Goal: Task Accomplishment & Management: Use online tool/utility

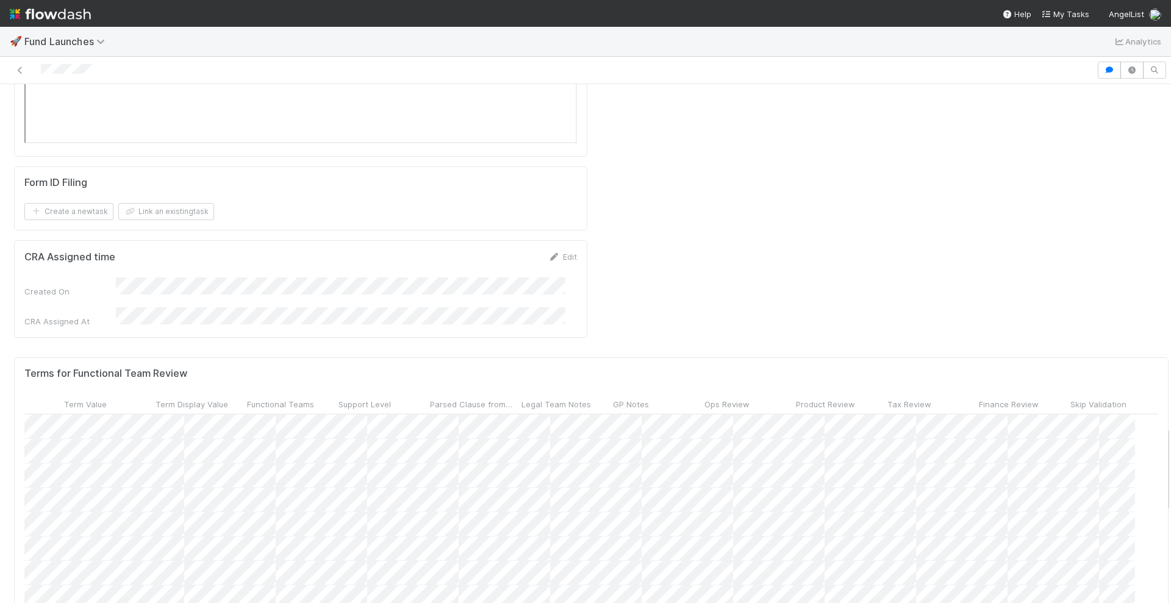
scroll to position [0, 564]
click at [888, 398] on span "Tax Review" at bounding box center [910, 404] width 44 height 12
click at [897, 241] on div "Sort ☐ → ☑" at bounding box center [934, 244] width 139 height 18
drag, startPoint x: 467, startPoint y: 221, endPoint x: 576, endPoint y: 226, distance: 109.9
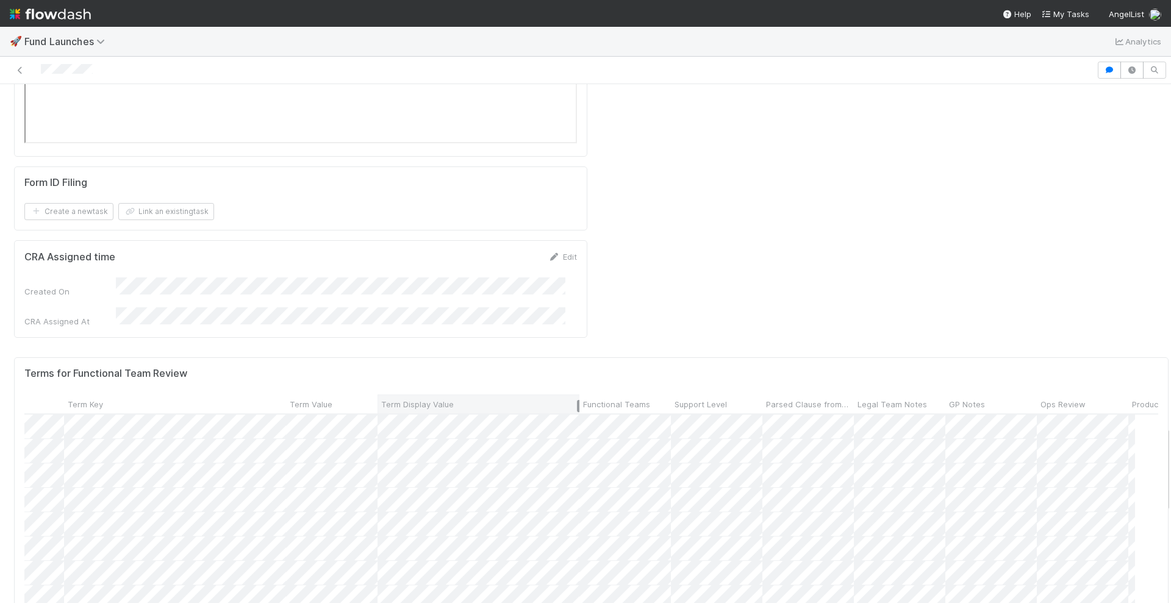
click at [577, 400] on div at bounding box center [578, 406] width 2 height 12
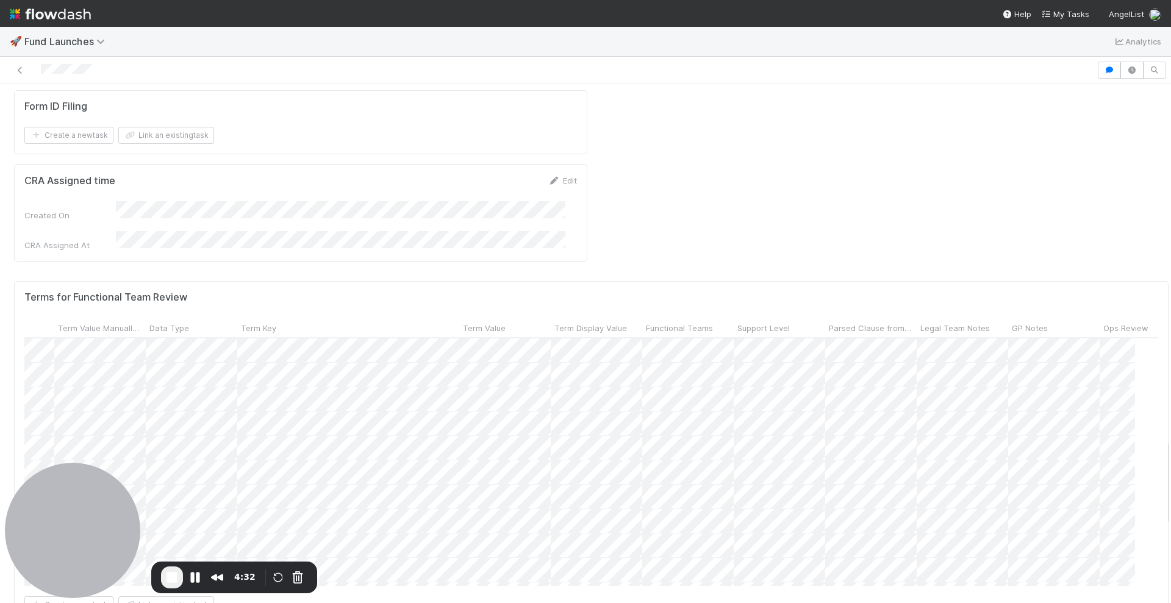
scroll to position [0, 120]
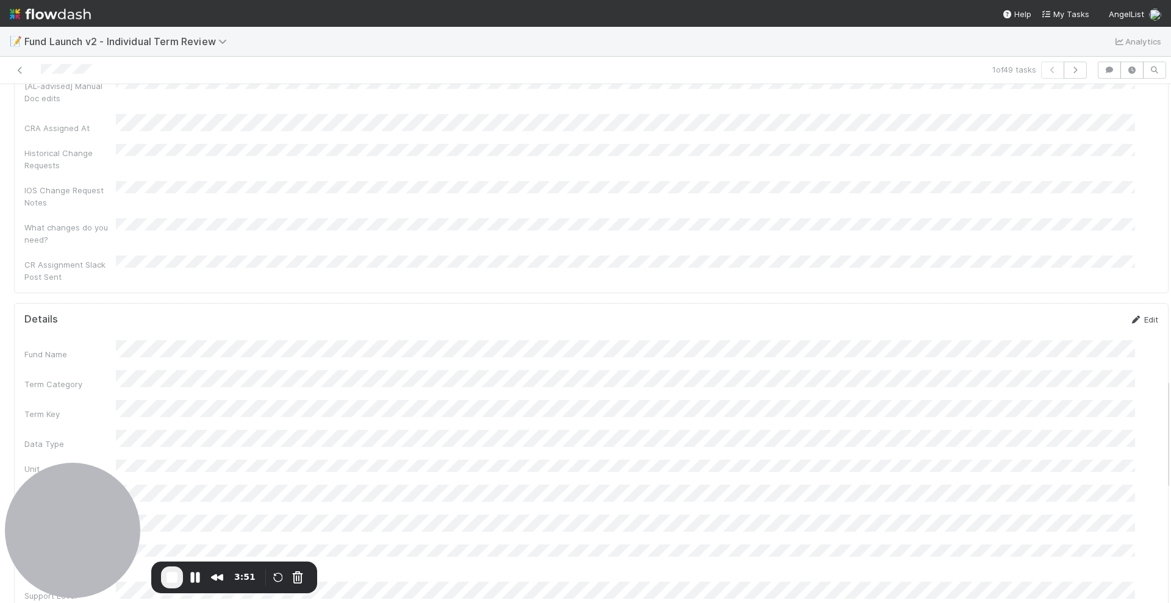
click at [1130, 316] on icon at bounding box center [1136, 320] width 12 height 8
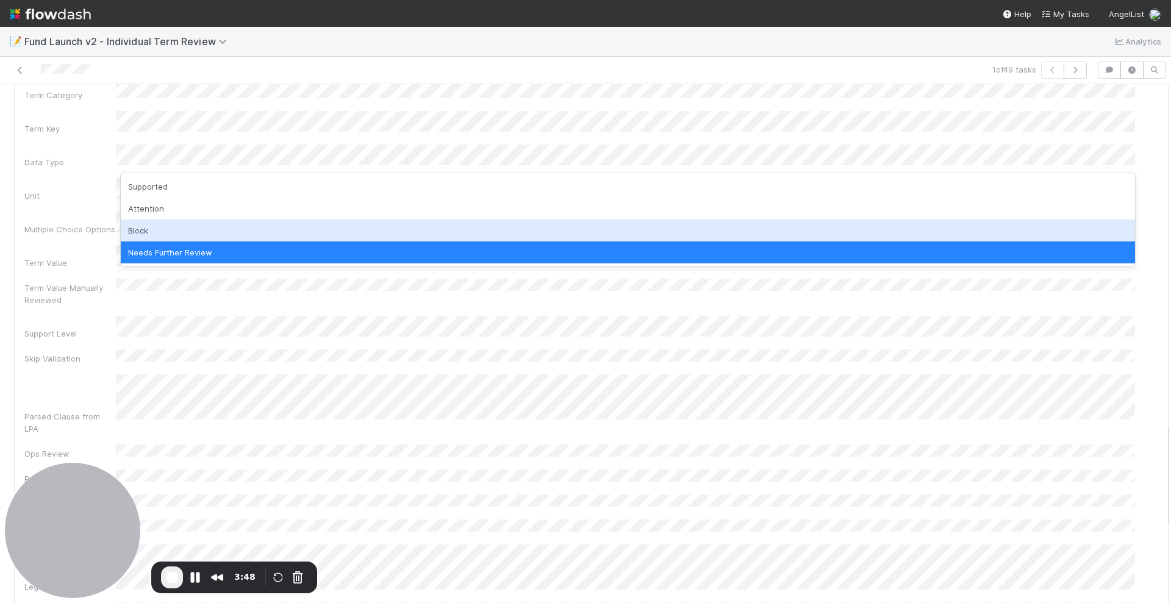
click at [181, 228] on div "Block" at bounding box center [628, 231] width 1014 height 22
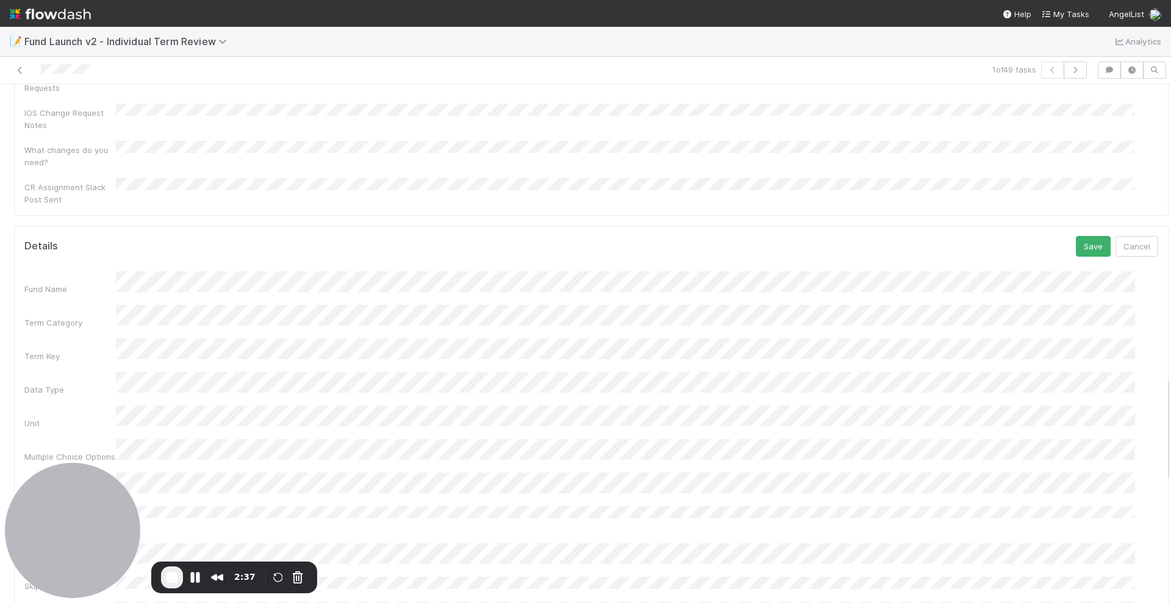
scroll to position [1449, 0]
click at [1076, 237] on button "Save" at bounding box center [1093, 247] width 35 height 21
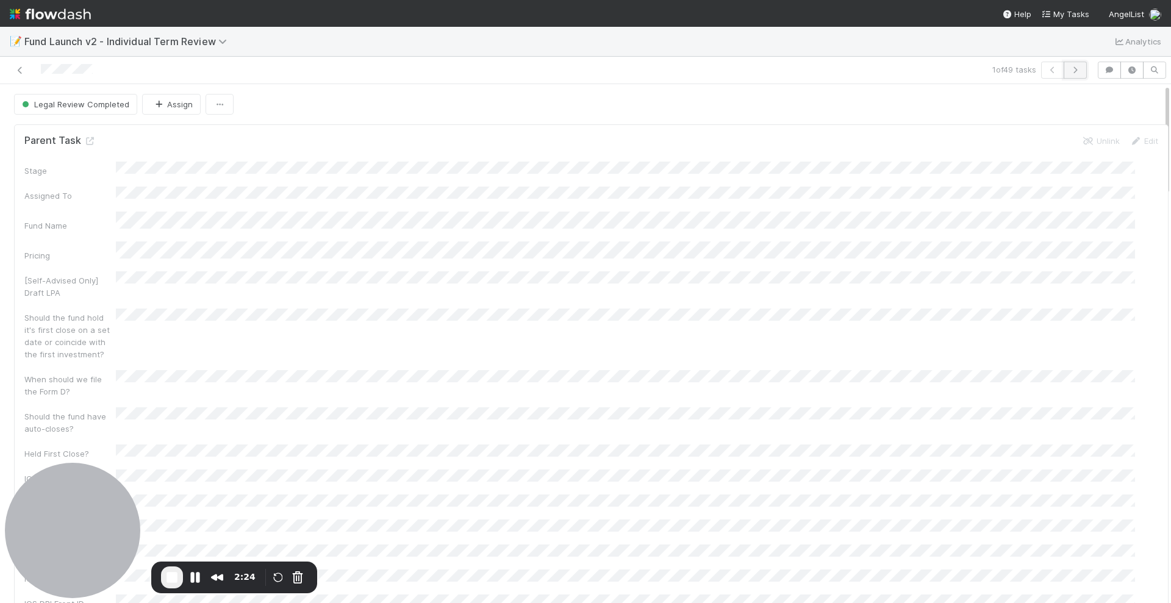
click at [1068, 65] on button "button" at bounding box center [1075, 70] width 23 height 17
click at [1069, 69] on icon "button" at bounding box center [1075, 69] width 12 height 7
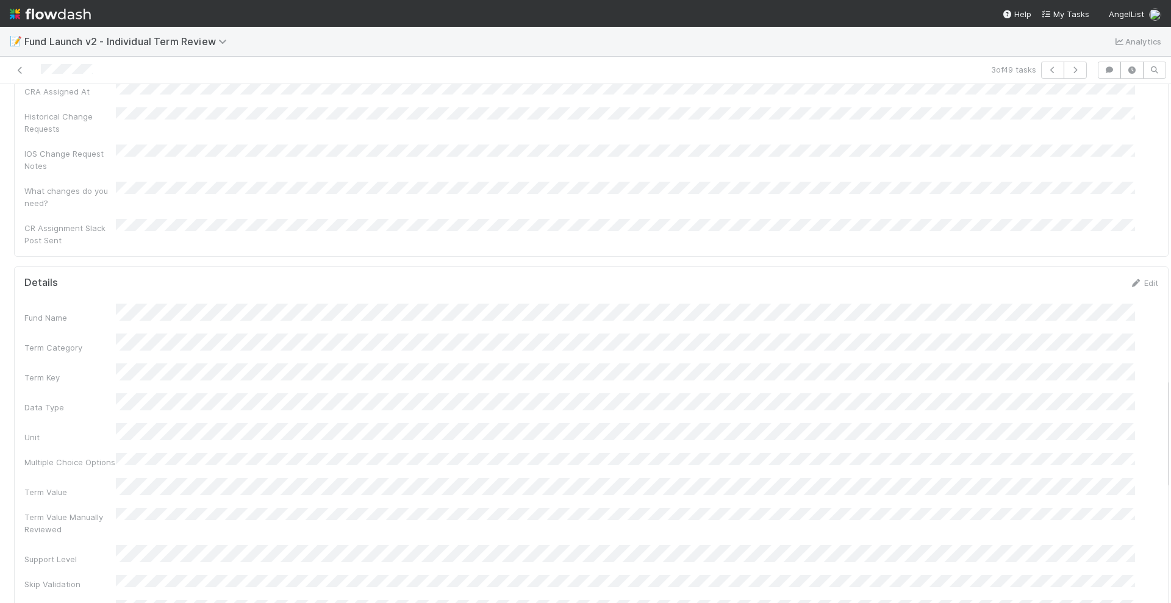
scroll to position [1368, 0]
click at [1130, 320] on icon at bounding box center [1136, 324] width 12 height 8
click at [19, 66] on icon at bounding box center [20, 70] width 12 height 8
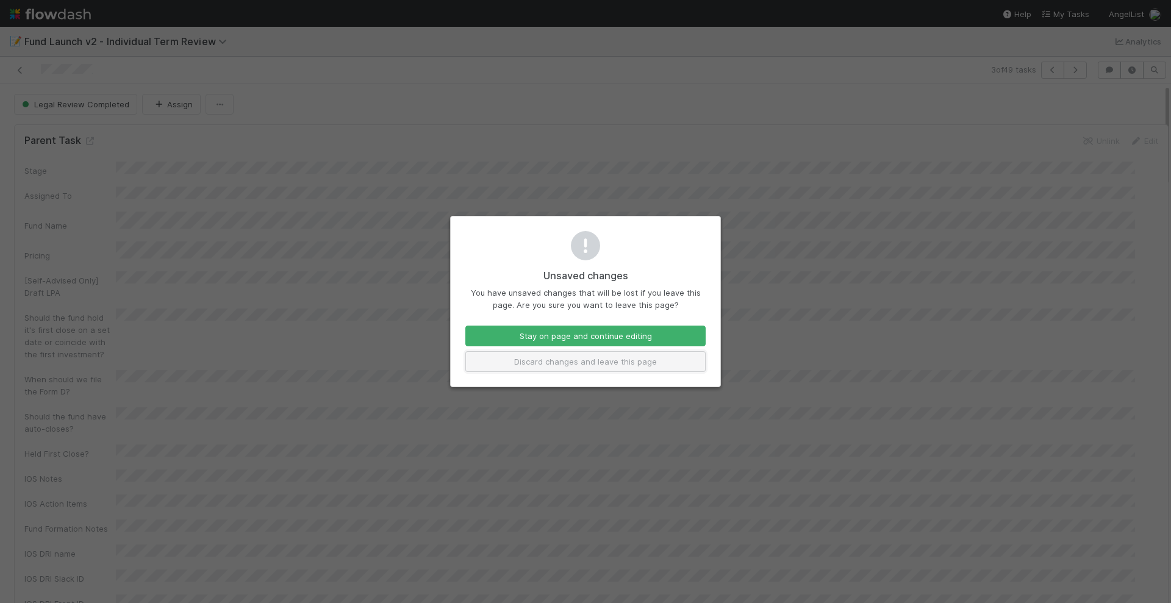
click at [573, 363] on button "Discard changes and leave this page" at bounding box center [585, 361] width 240 height 21
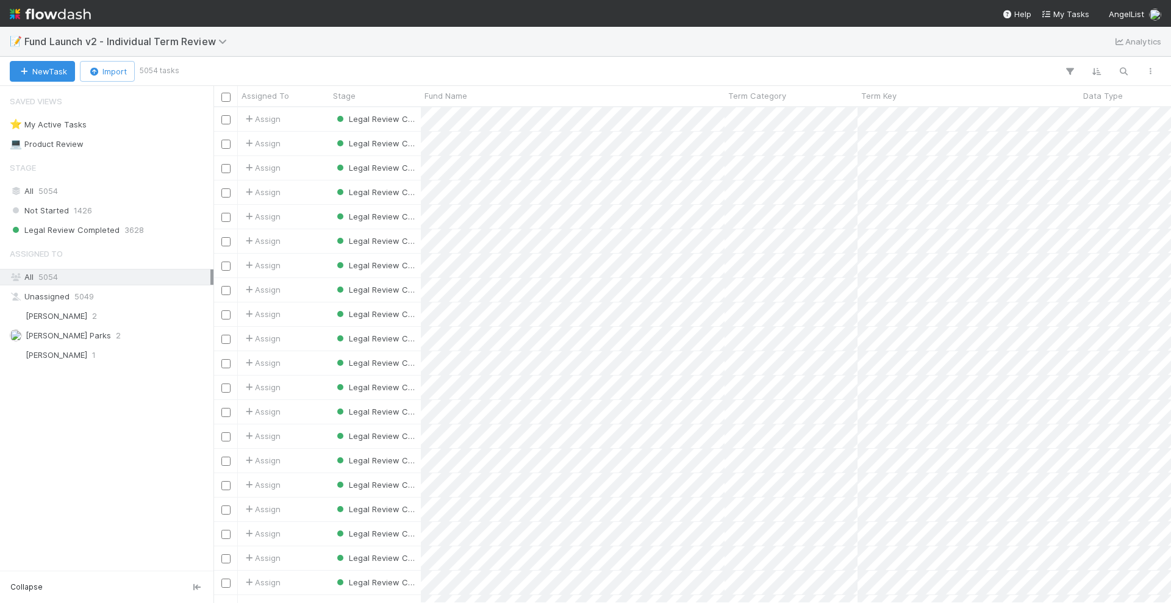
scroll to position [484, 946]
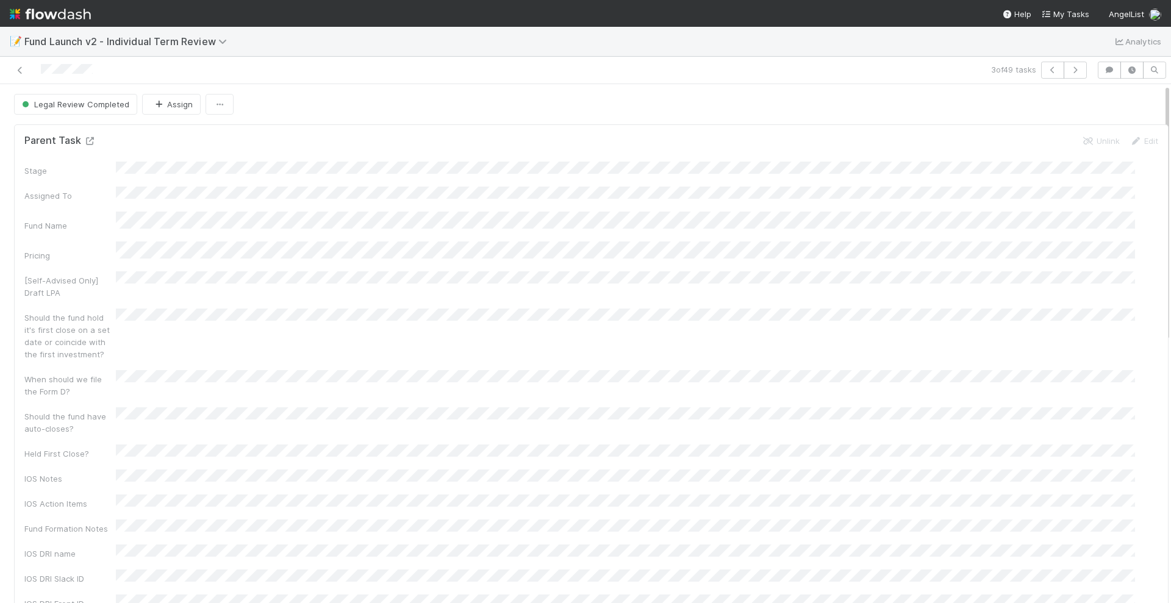
click at [89, 138] on icon at bounding box center [90, 141] width 12 height 8
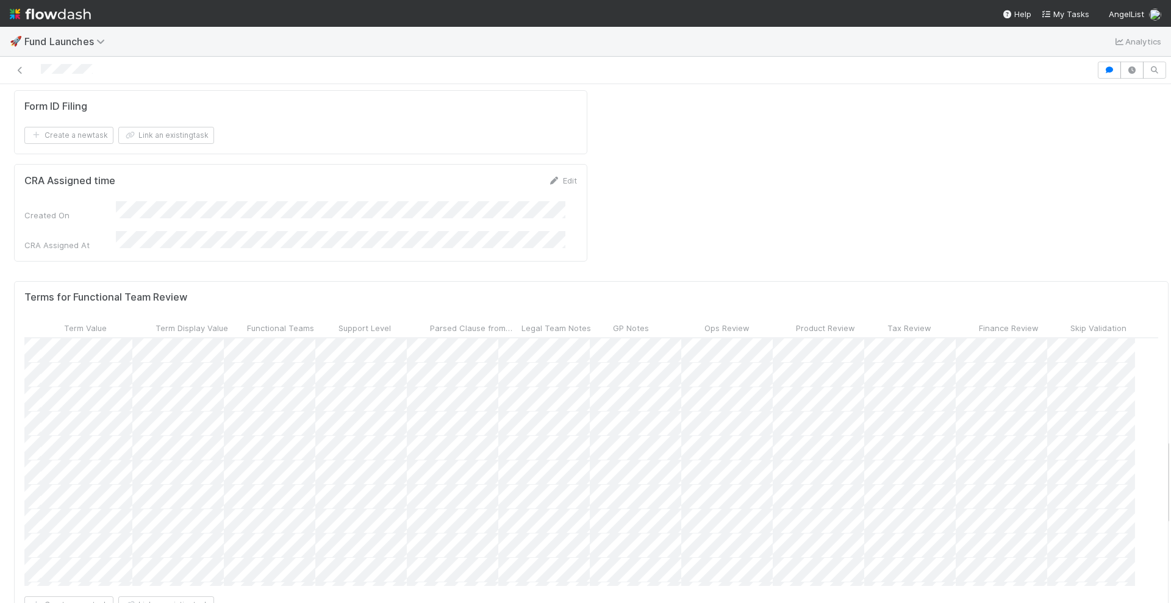
scroll to position [0, 554]
click at [888, 322] on span "Tax Review" at bounding box center [910, 328] width 44 height 12
click at [911, 162] on div "Sort ☐ → ☑" at bounding box center [934, 168] width 139 height 18
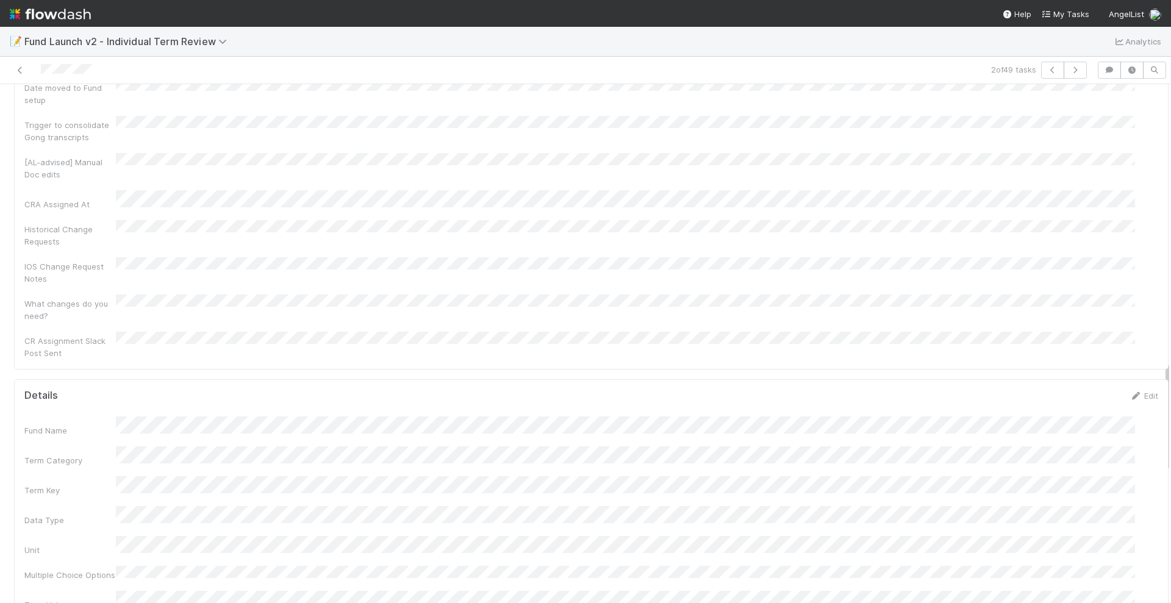
scroll to position [1292, 0]
click at [1130, 397] on icon at bounding box center [1136, 401] width 12 height 8
click at [1130, 383] on div "Fund Name Term Category Term Key Data Type Unit Multiple Choice Options Term Va…" at bounding box center [591, 307] width 1134 height 822
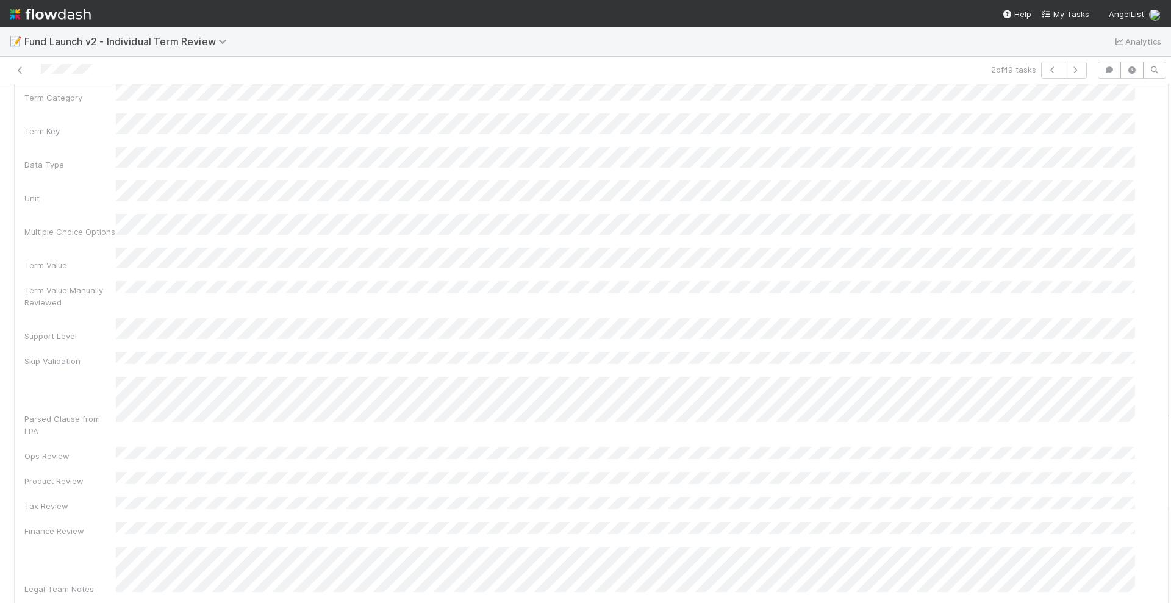
scroll to position [1673, 0]
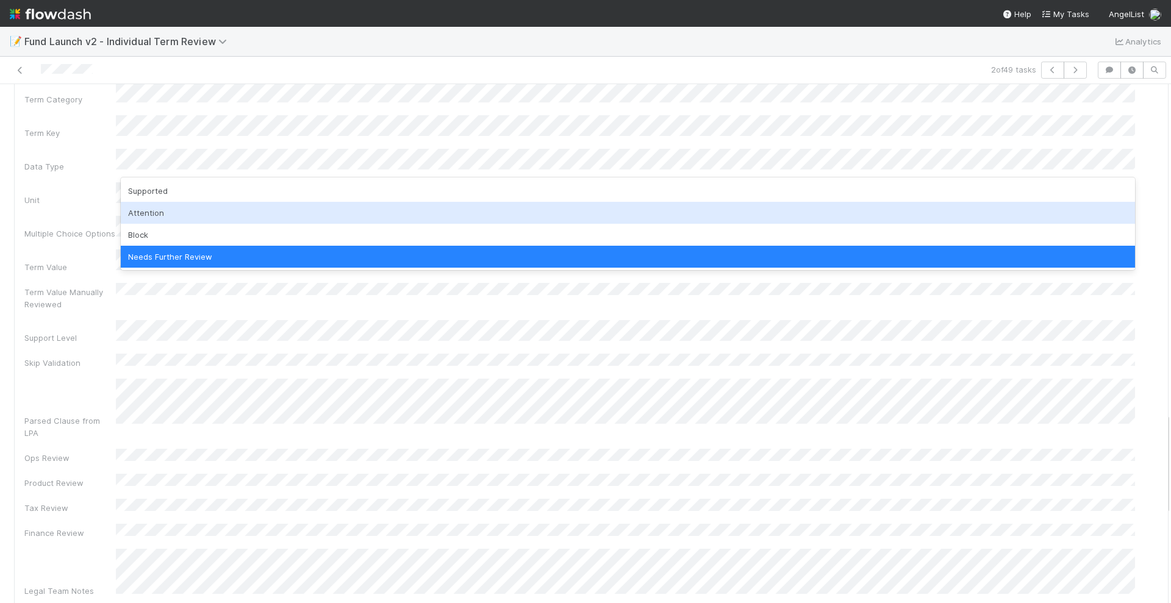
click at [176, 216] on div "Attention" at bounding box center [628, 213] width 1014 height 22
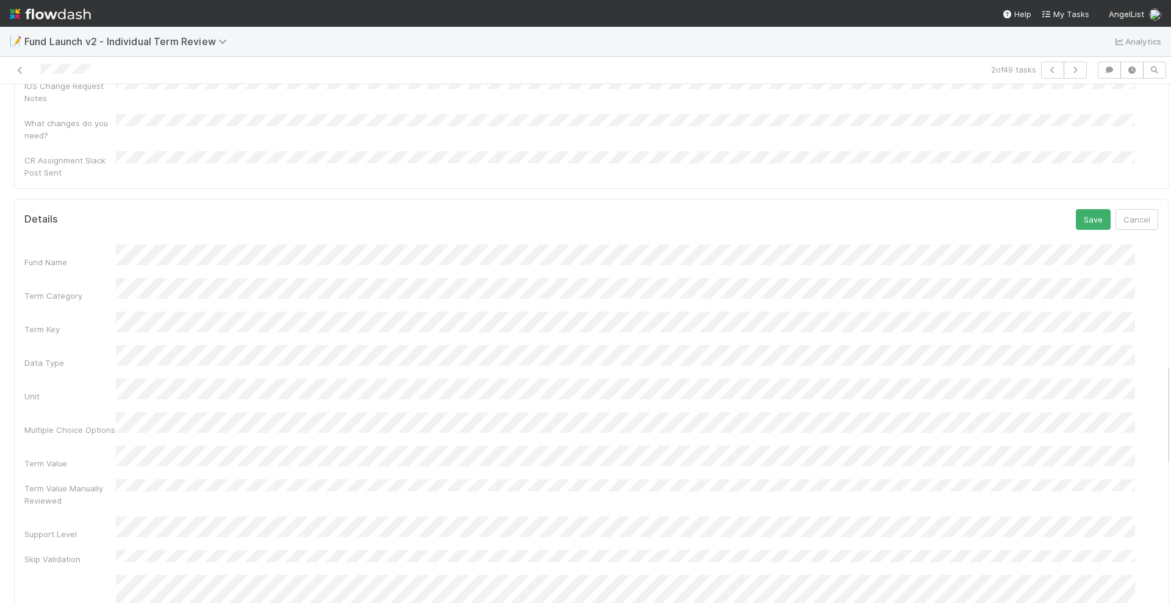
scroll to position [1368, 0]
click at [1076, 318] on button "Save" at bounding box center [1093, 328] width 35 height 21
click at [1047, 68] on icon "button" at bounding box center [1053, 69] width 12 height 7
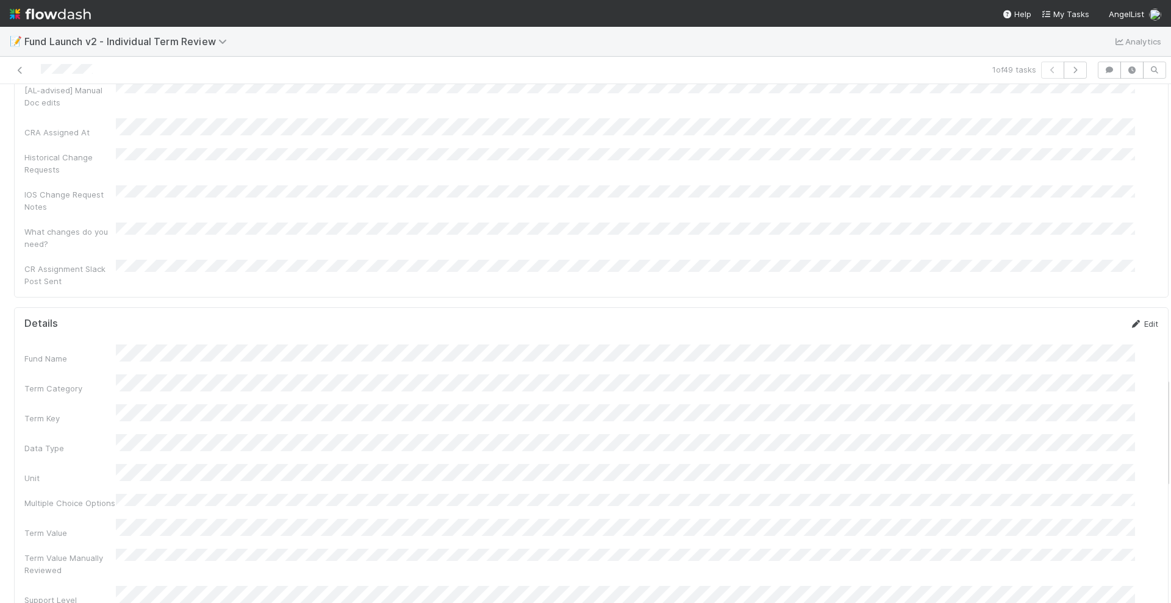
click at [1130, 319] on link "Edit" at bounding box center [1144, 324] width 29 height 10
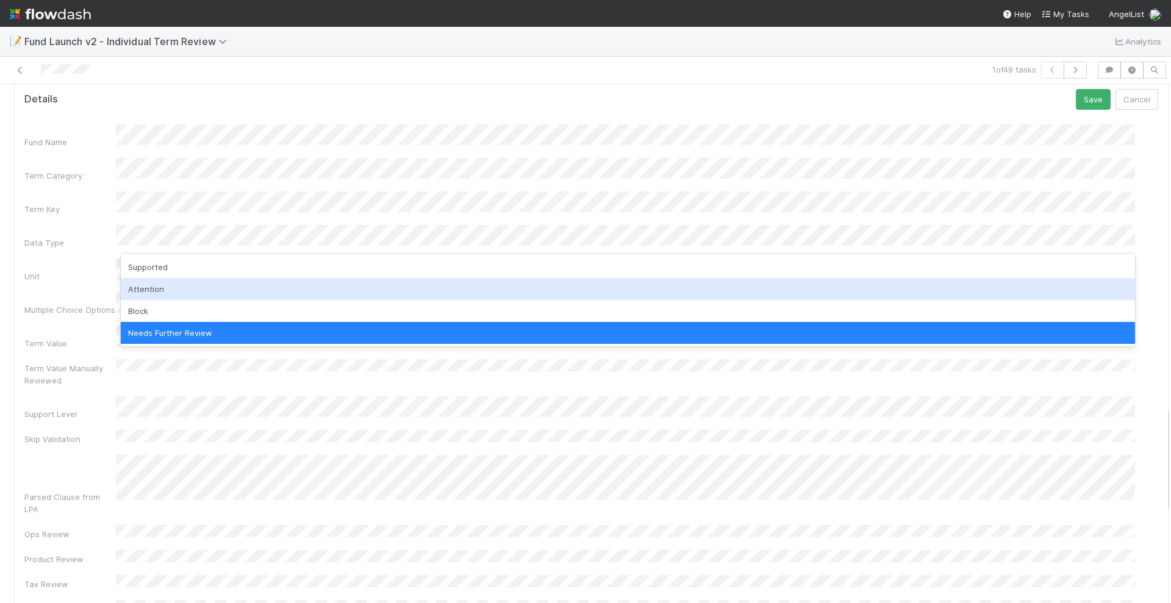
click at [179, 285] on div "Attention" at bounding box center [628, 289] width 1014 height 22
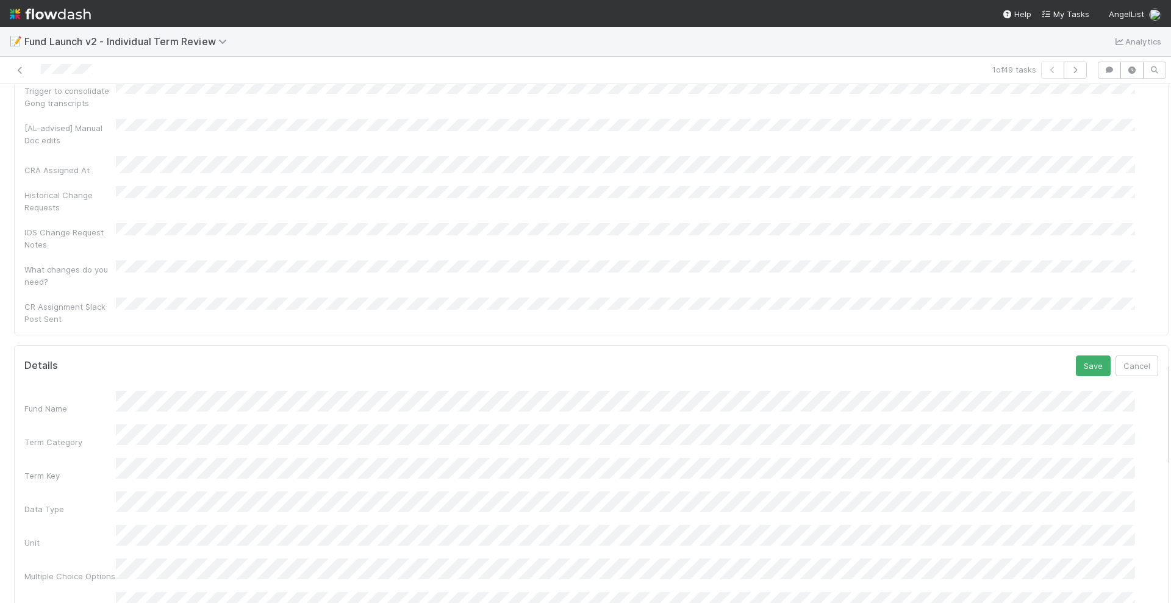
scroll to position [1292, 0]
click at [1076, 394] on button "Save" at bounding box center [1093, 404] width 35 height 21
click at [1069, 68] on icon "button" at bounding box center [1075, 69] width 12 height 7
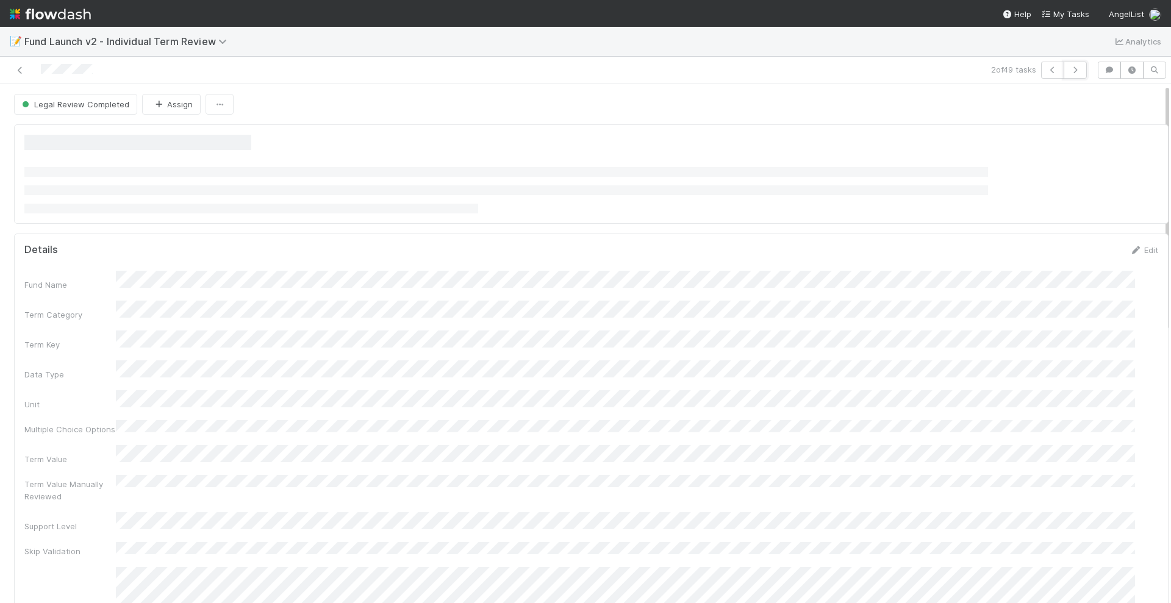
click at [1069, 70] on icon "button" at bounding box center [1075, 69] width 12 height 7
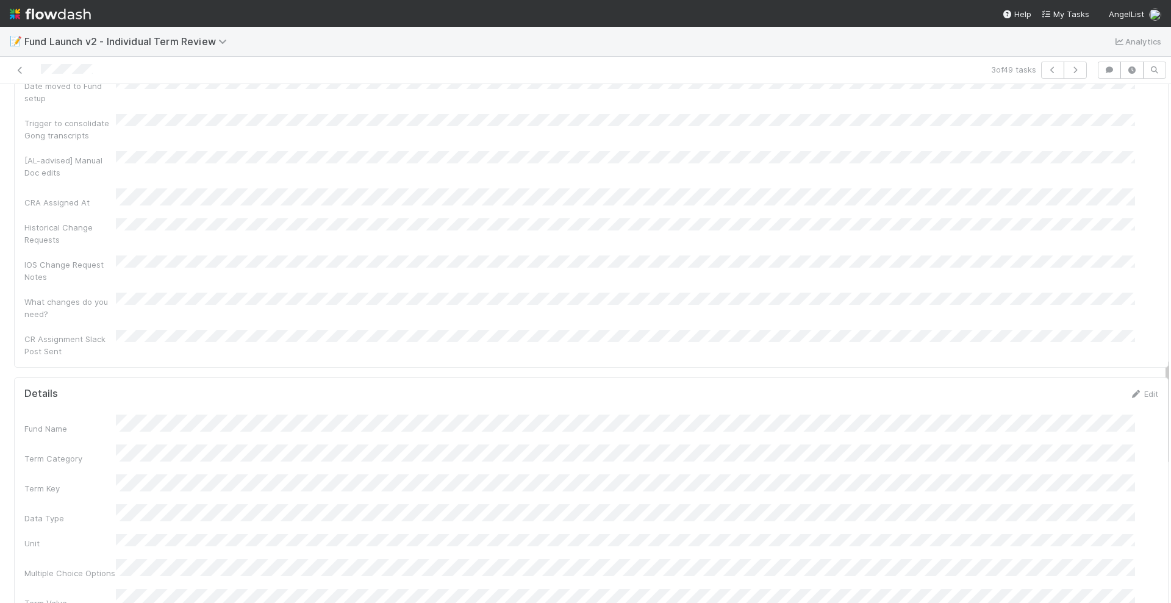
scroll to position [1296, 0]
click at [1130, 391] on link "Edit" at bounding box center [1144, 396] width 29 height 10
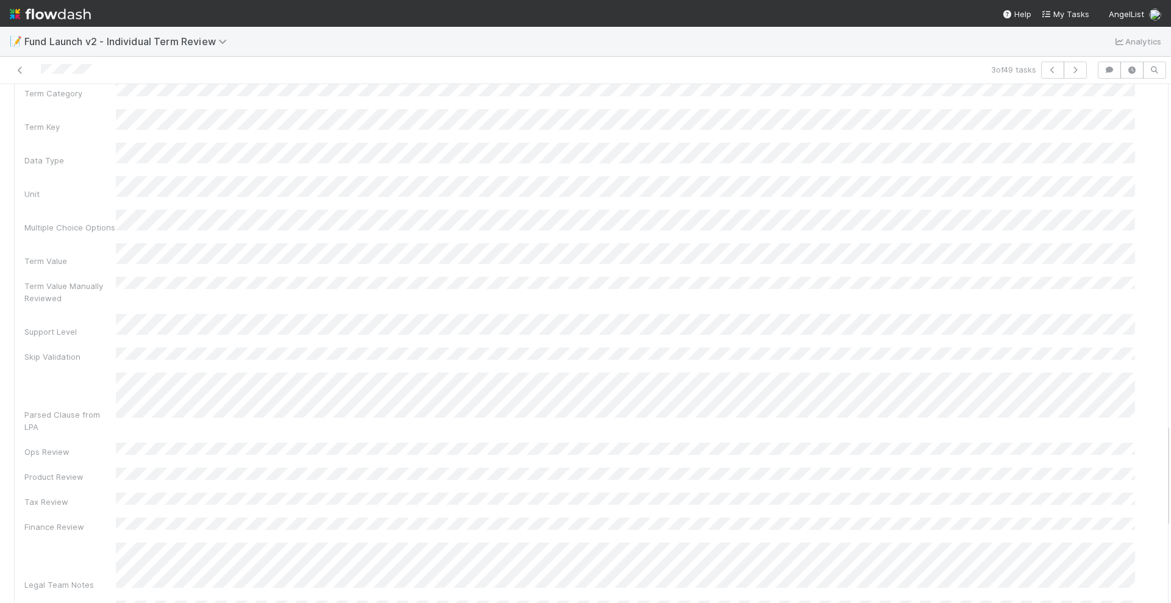
scroll to position [1678, 0]
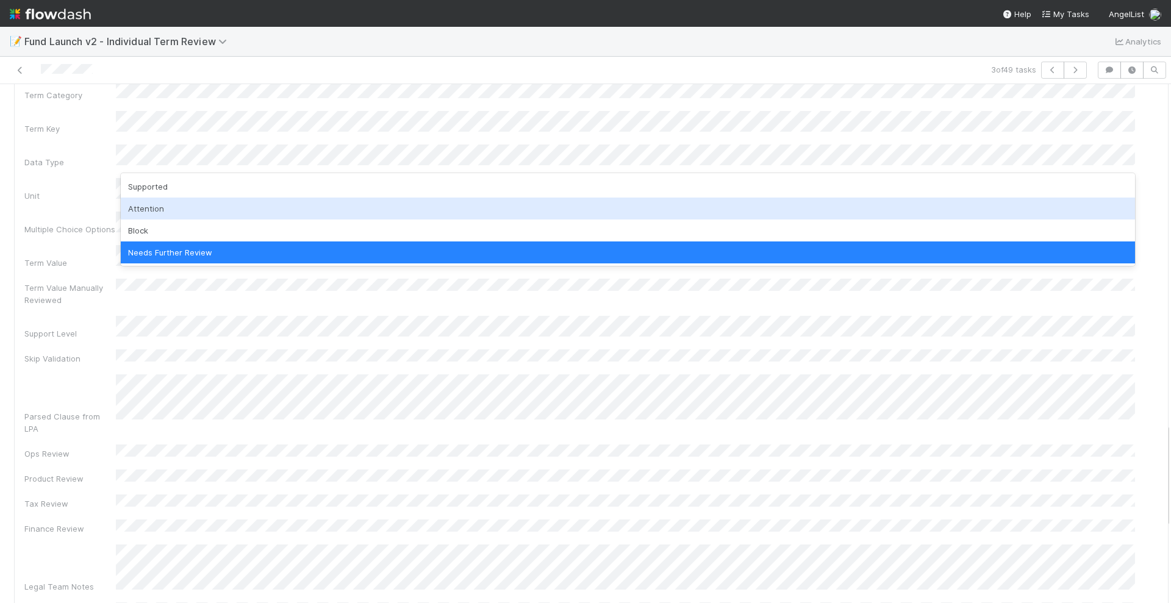
drag, startPoint x: 170, startPoint y: 204, endPoint x: 177, endPoint y: 196, distance: 10.4
click at [171, 204] on div "Attention" at bounding box center [628, 209] width 1014 height 22
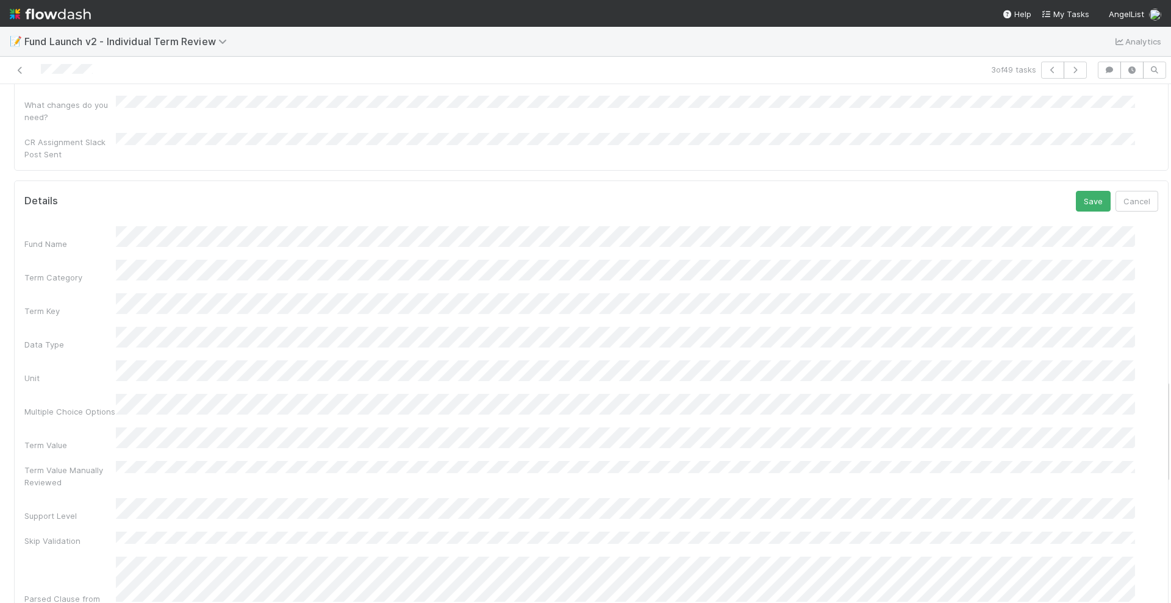
scroll to position [1449, 0]
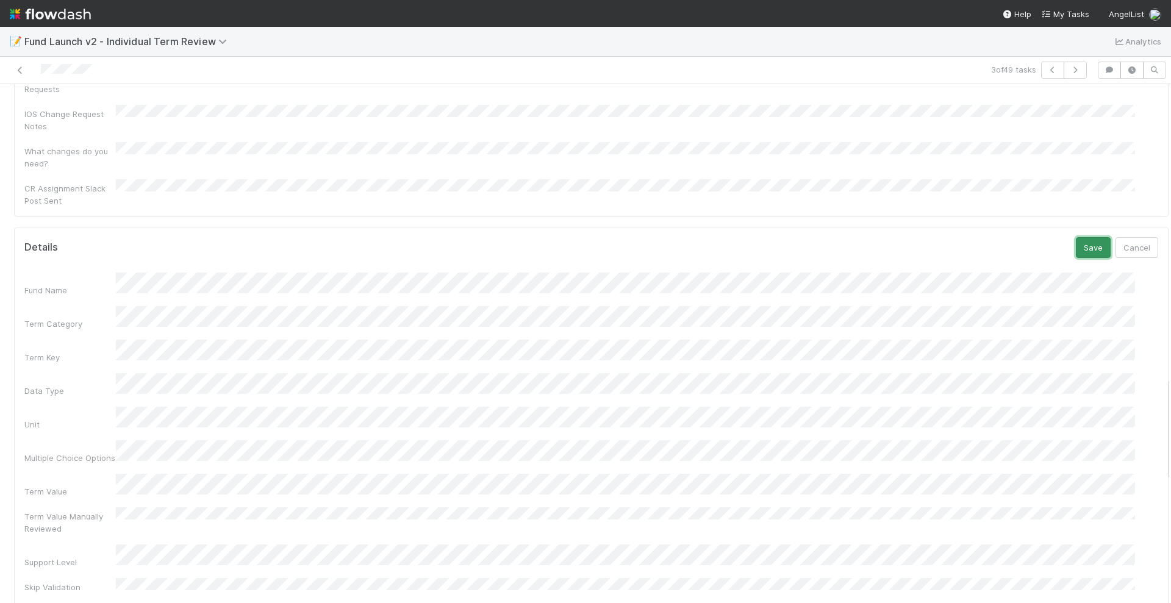
click at [1079, 237] on button "Save" at bounding box center [1093, 247] width 35 height 21
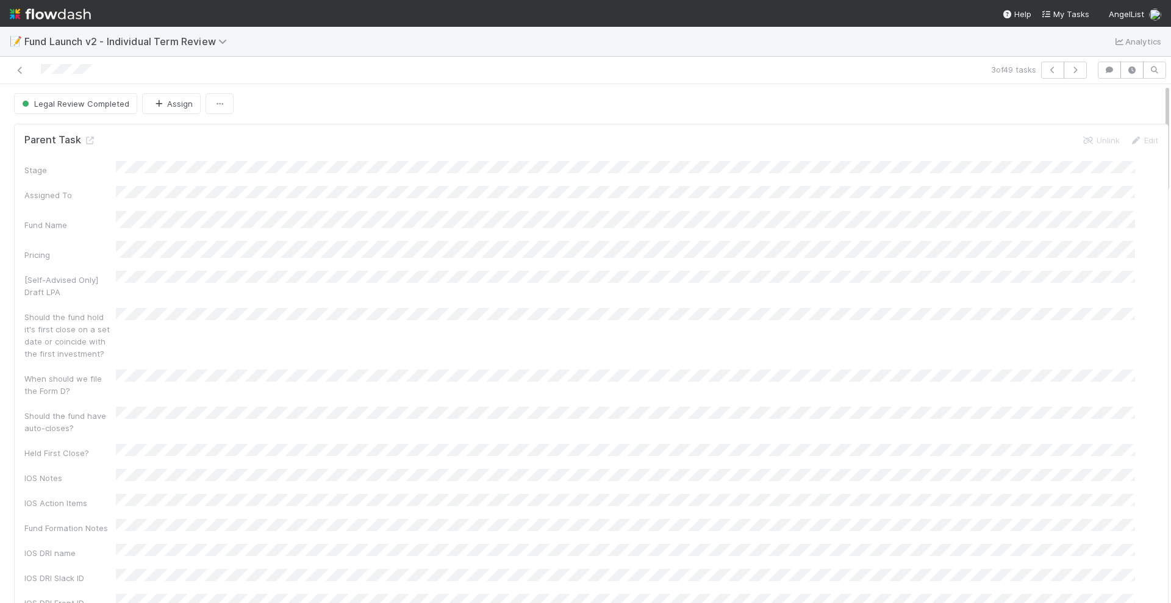
scroll to position [0, 0]
click at [88, 137] on icon at bounding box center [90, 141] width 12 height 8
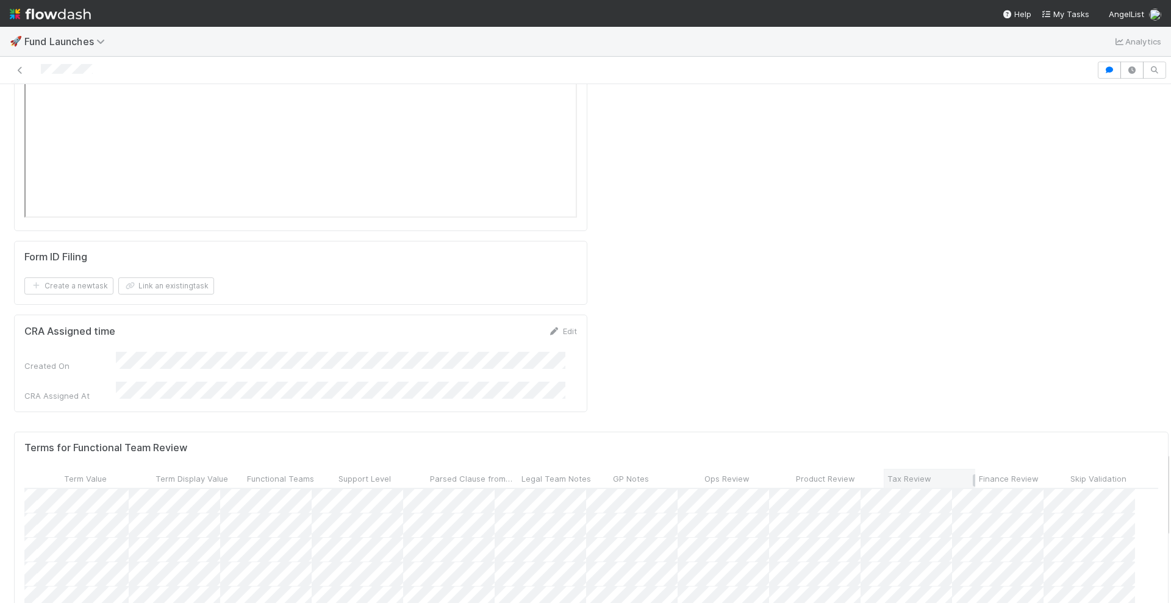
scroll to position [1983, 0]
click at [888, 475] on span "Tax Review" at bounding box center [910, 481] width 44 height 12
click at [894, 321] on div "Sort ☐ → ☑" at bounding box center [934, 321] width 139 height 18
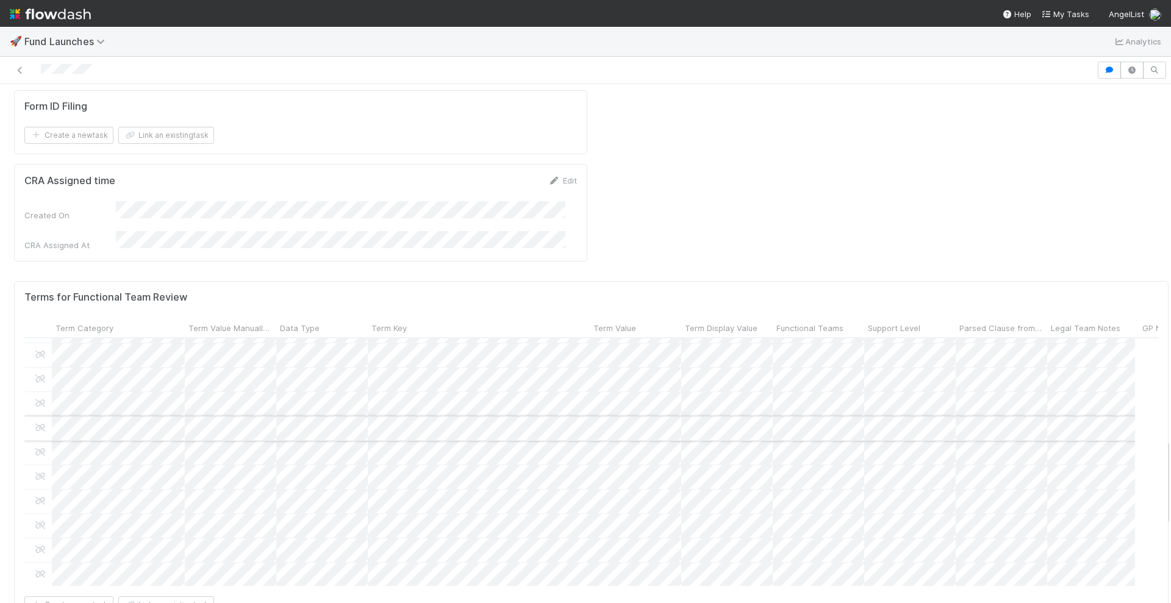
scroll to position [0, 0]
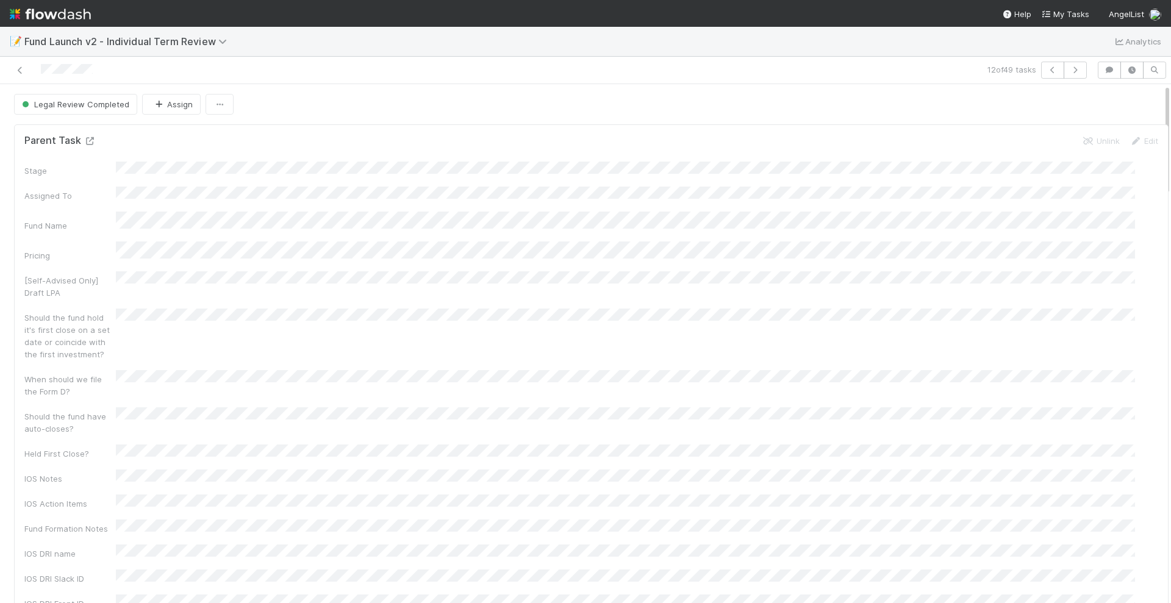
click at [91, 142] on icon at bounding box center [90, 141] width 12 height 8
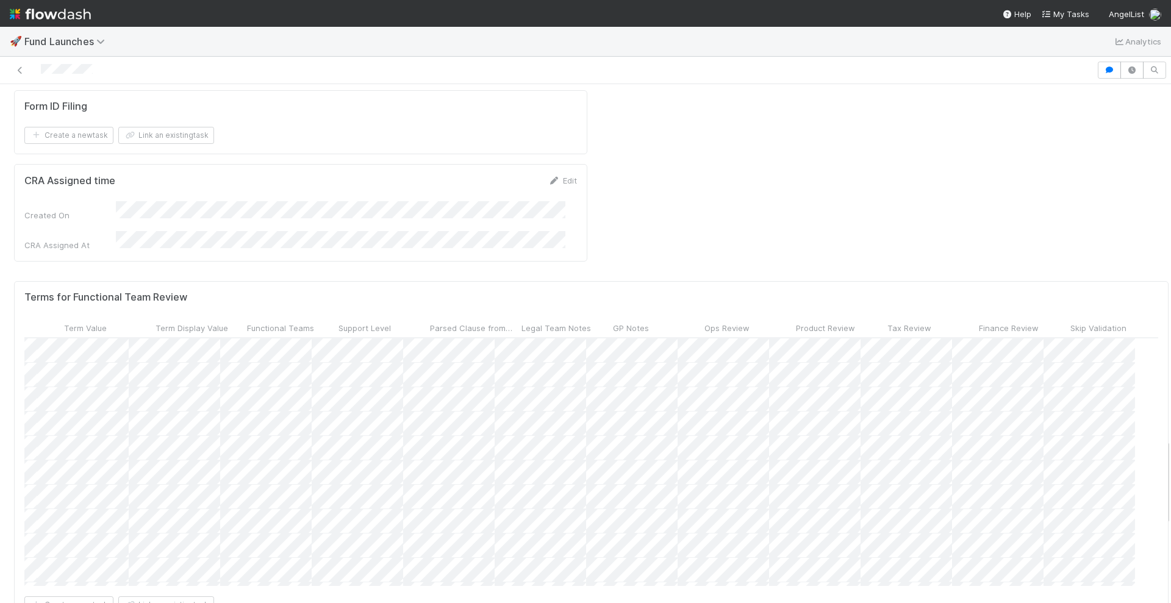
scroll to position [0, 564]
click at [888, 322] on span "Tax Review" at bounding box center [910, 328] width 44 height 12
click at [904, 166] on div "Sort ☐ → ☑" at bounding box center [934, 168] width 139 height 18
click at [875, 297] on div at bounding box center [585, 301] width 1171 height 603
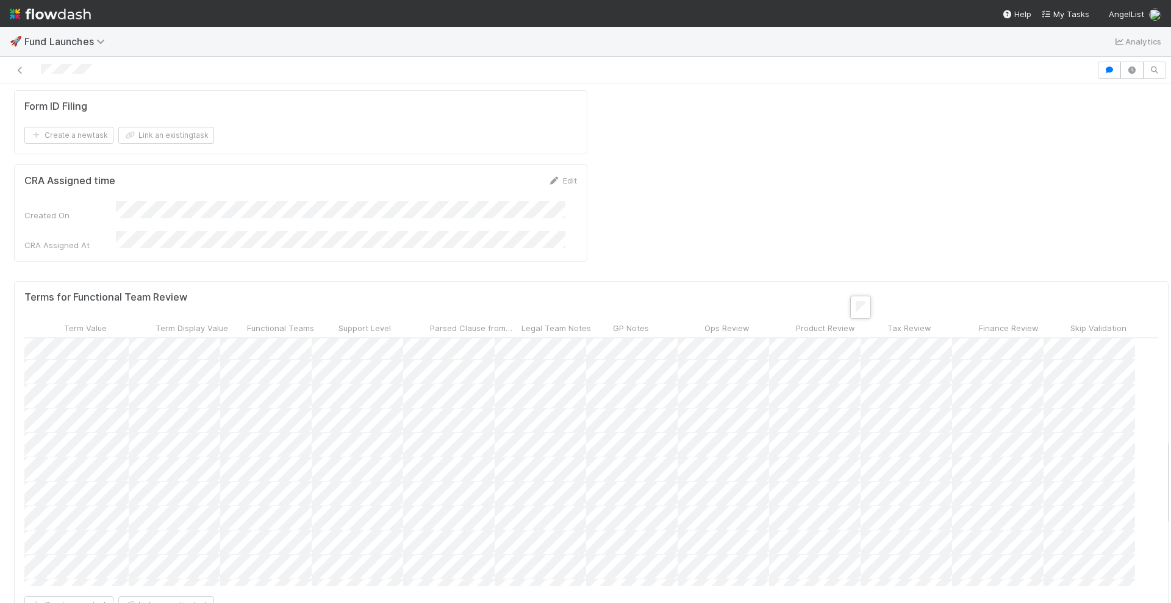
click at [881, 306] on div at bounding box center [585, 301] width 1171 height 603
click at [889, 307] on div at bounding box center [585, 301] width 1171 height 603
click at [797, 426] on div at bounding box center [585, 301] width 1171 height 603
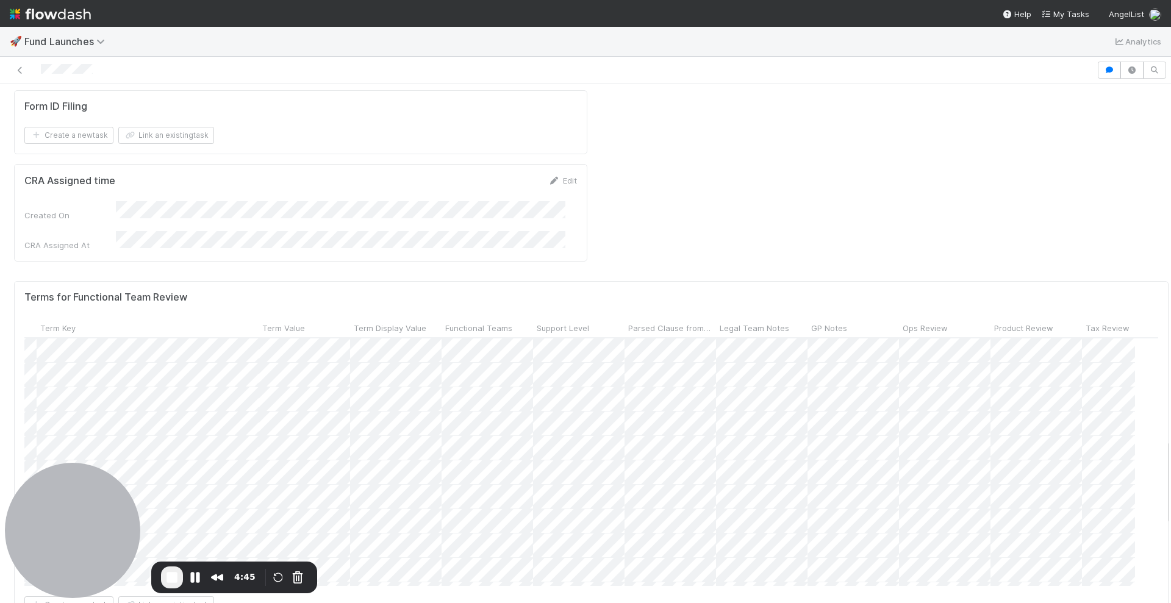
scroll to position [0, 564]
click at [193, 575] on button "Pause Recording" at bounding box center [195, 578] width 20 height 20
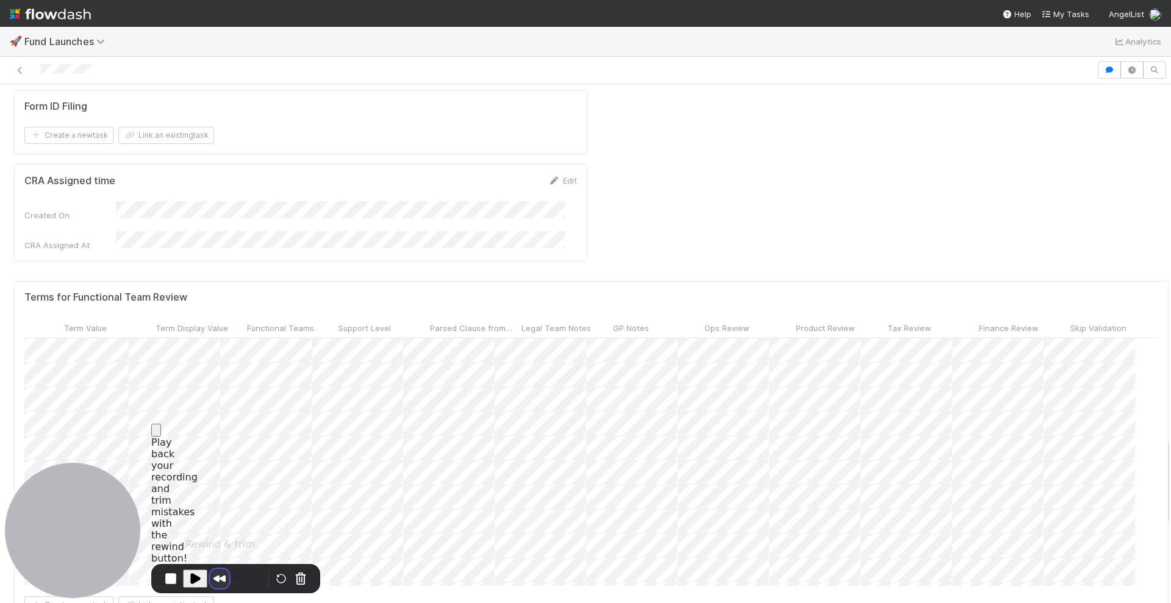
click at [216, 576] on button "Rewind and Trim Recording" at bounding box center [220, 579] width 20 height 20
click at [1142, 34] on span at bounding box center [1142, 30] width 0 height 9
click at [297, 575] on button "Cancel Recording" at bounding box center [301, 579] width 20 height 20
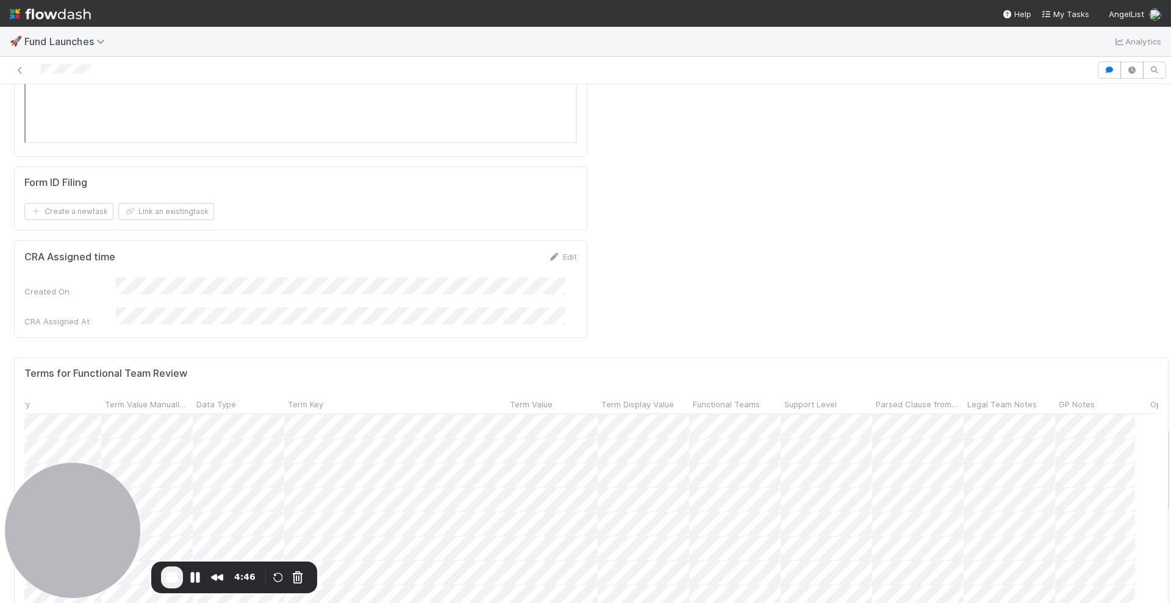
scroll to position [0, 57]
click at [888, 398] on span "Tax Review" at bounding box center [910, 404] width 44 height 12
click at [908, 242] on div "Sort ☐ → ☑" at bounding box center [934, 244] width 139 height 18
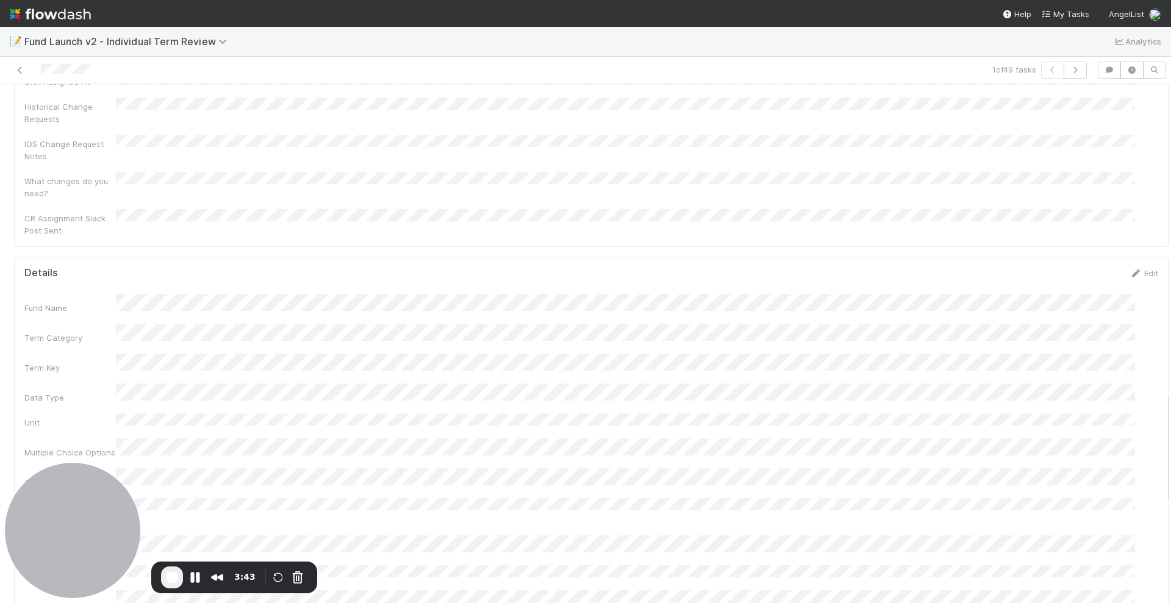
scroll to position [1374, 0]
click at [1130, 314] on icon at bounding box center [1136, 318] width 12 height 8
click at [1076, 235] on button "Save" at bounding box center [1093, 245] width 35 height 21
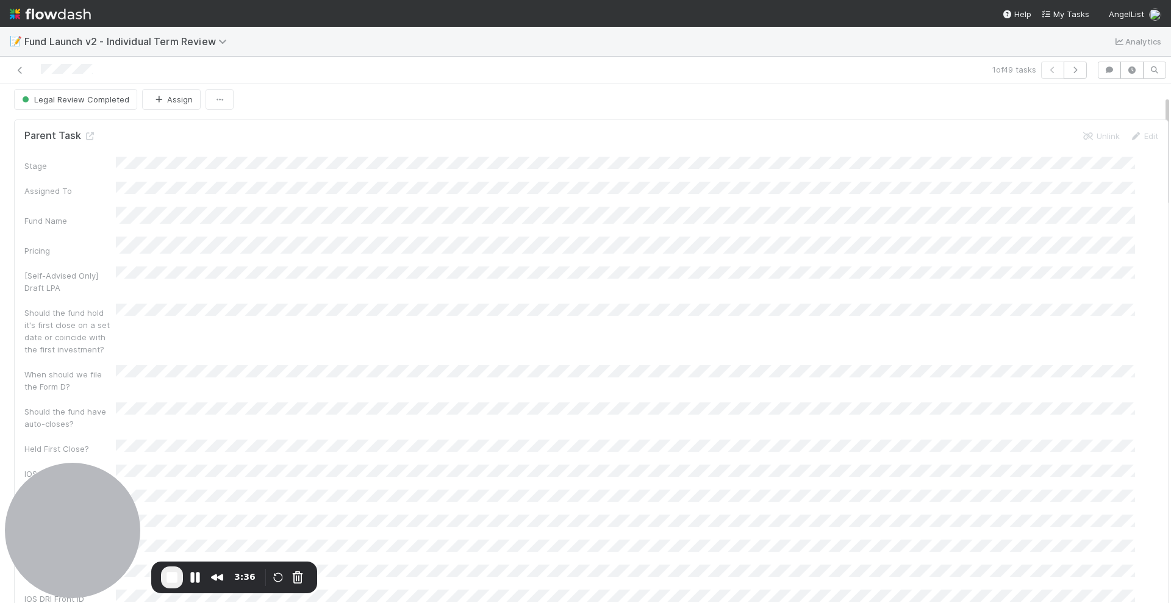
scroll to position [0, 0]
click at [1069, 66] on icon "button" at bounding box center [1075, 69] width 12 height 7
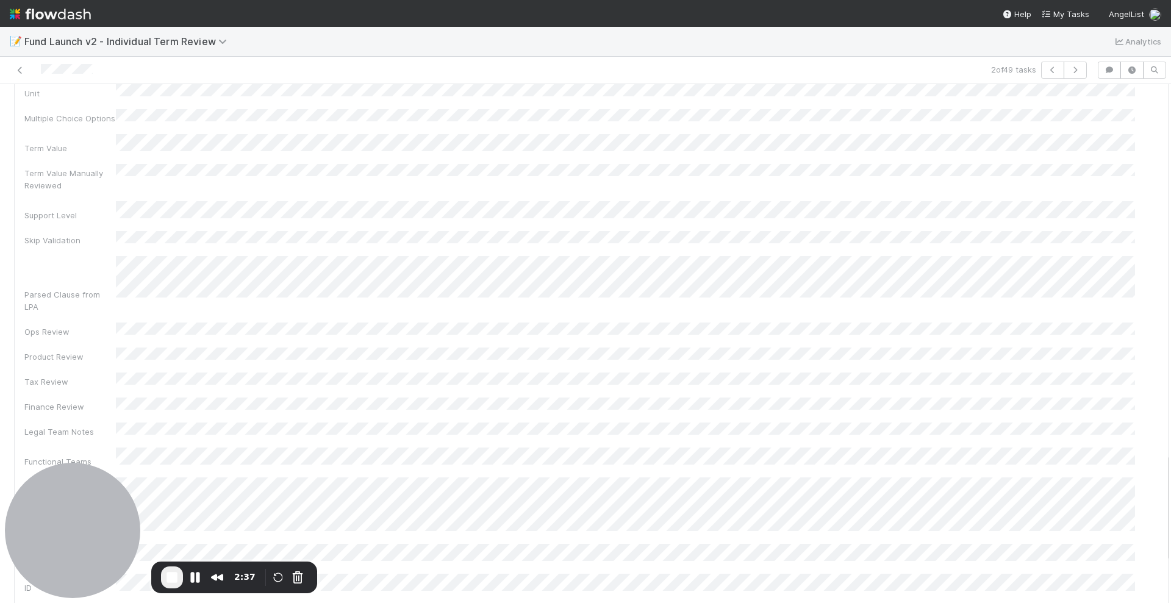
scroll to position [1754, 0]
click at [1069, 68] on icon "button" at bounding box center [1075, 69] width 12 height 7
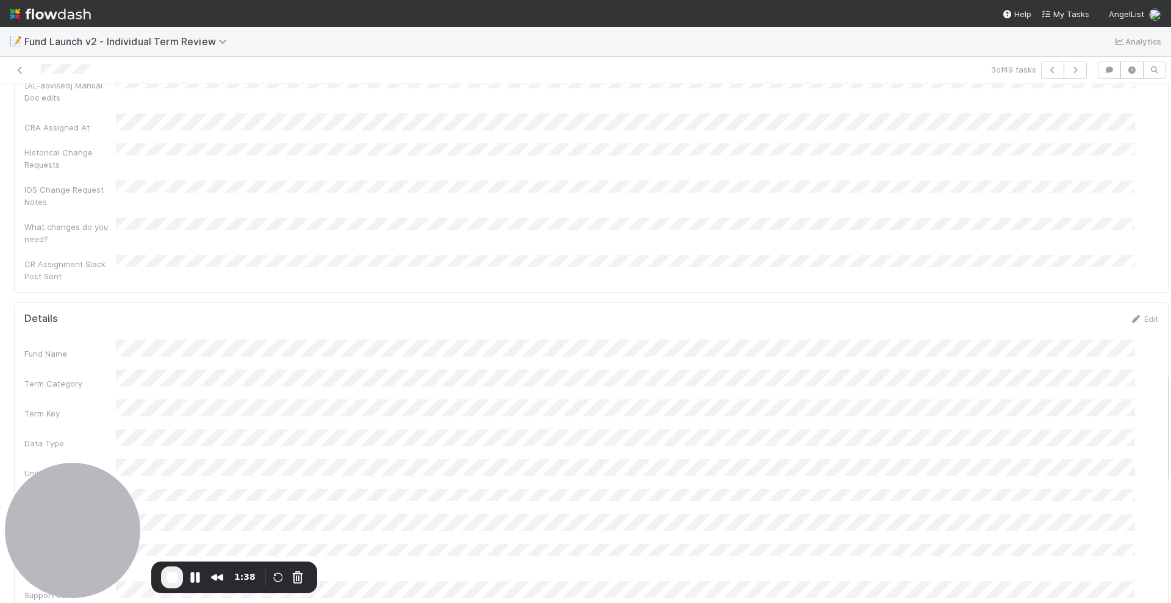
scroll to position [1373, 0]
click at [1130, 315] on link "Edit" at bounding box center [1144, 320] width 29 height 10
click at [1076, 390] on button "Save" at bounding box center [1093, 400] width 35 height 21
click at [1047, 69] on icon "button" at bounding box center [1053, 69] width 12 height 7
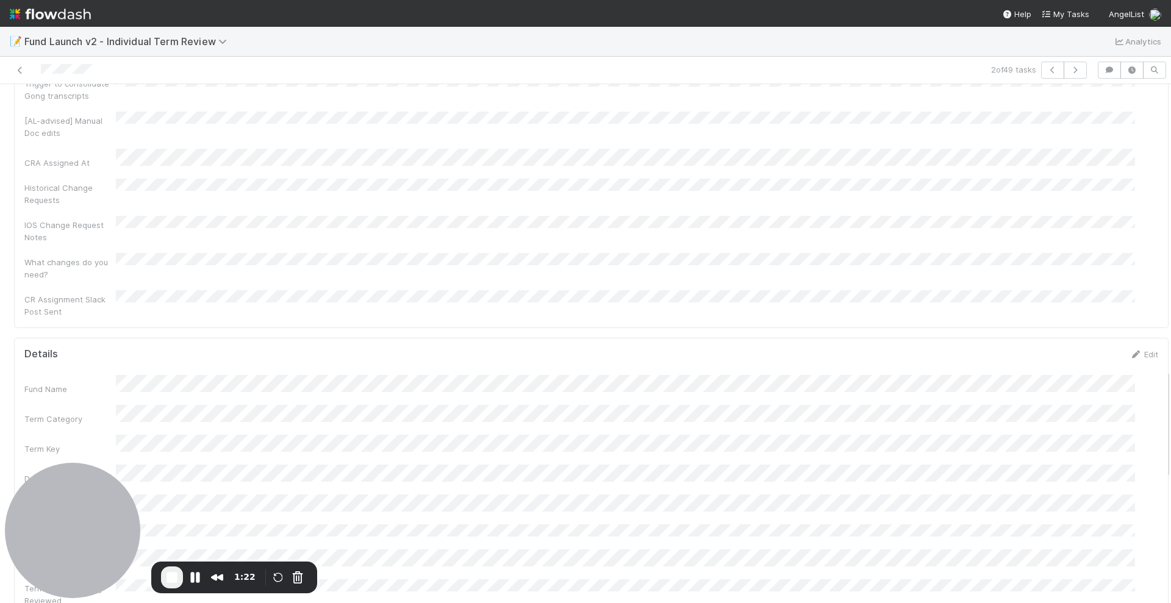
scroll to position [1334, 0]
click at [1130, 354] on link "Edit" at bounding box center [1144, 359] width 29 height 10
click at [1076, 353] on button "Save" at bounding box center [1093, 363] width 35 height 21
click at [1069, 69] on icon "button" at bounding box center [1075, 69] width 12 height 7
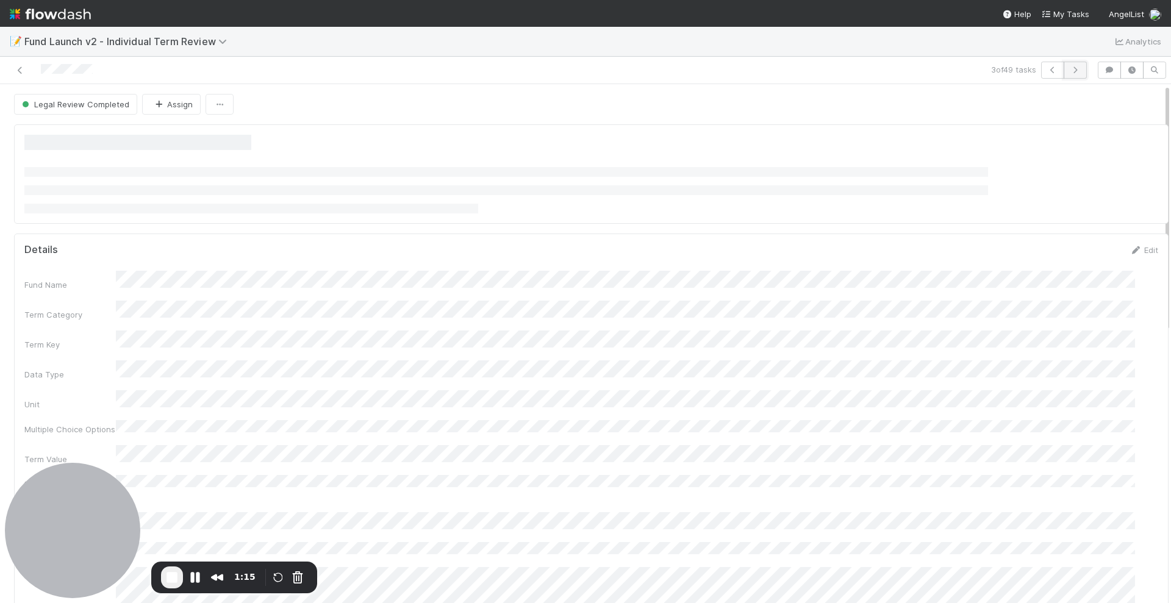
click at [1069, 68] on icon "button" at bounding box center [1075, 69] width 12 height 7
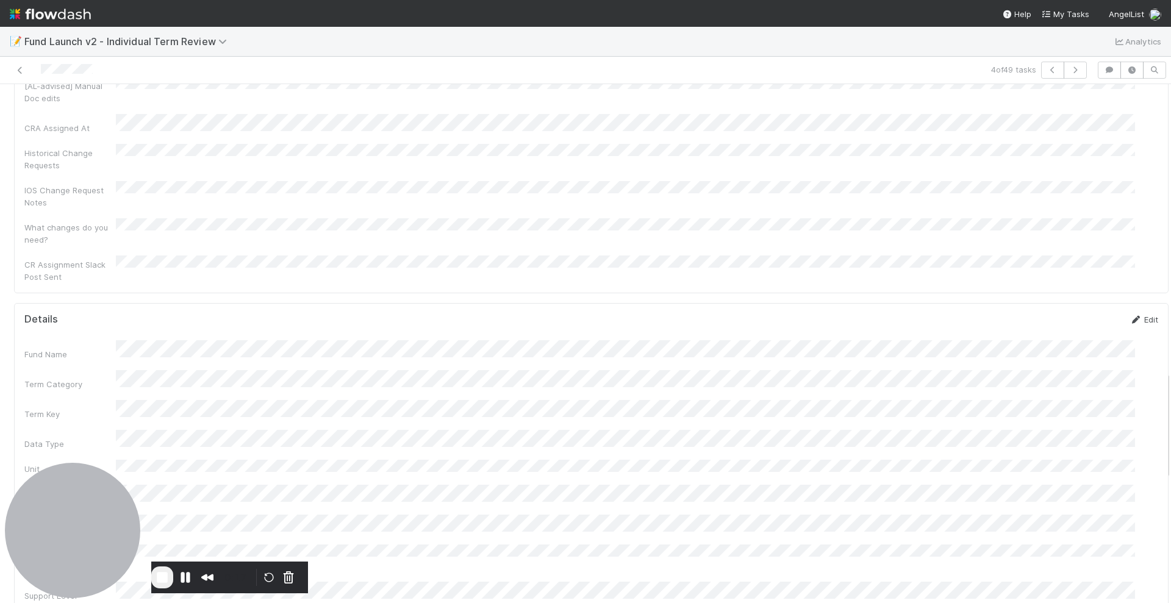
click at [1130, 315] on link "Edit" at bounding box center [1144, 320] width 29 height 10
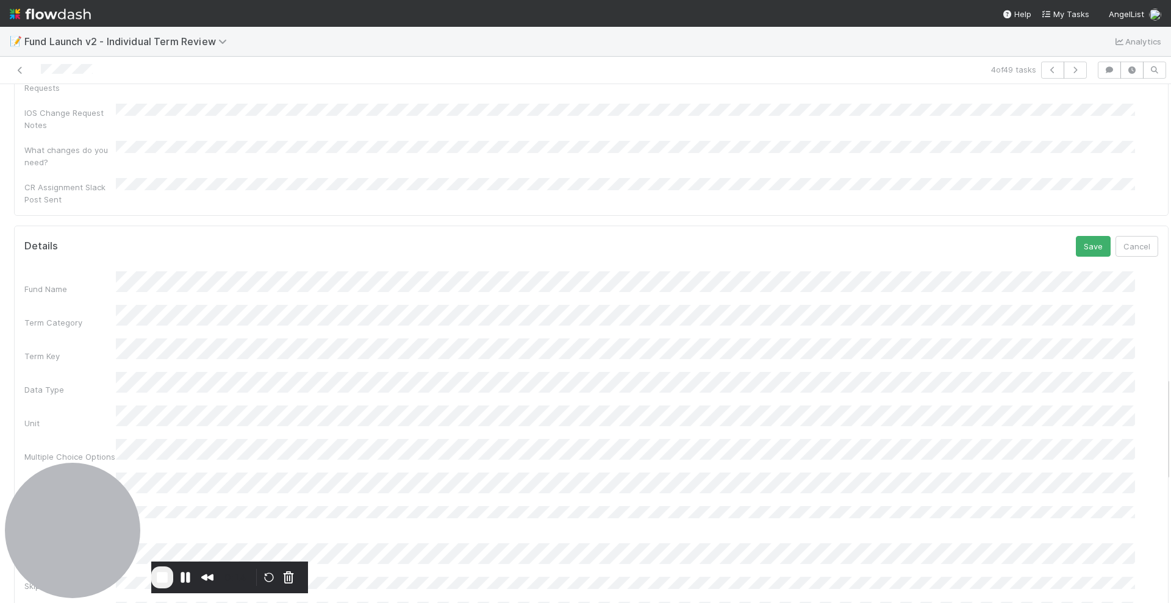
scroll to position [1449, 0]
click at [1076, 237] on button "Save" at bounding box center [1093, 247] width 35 height 21
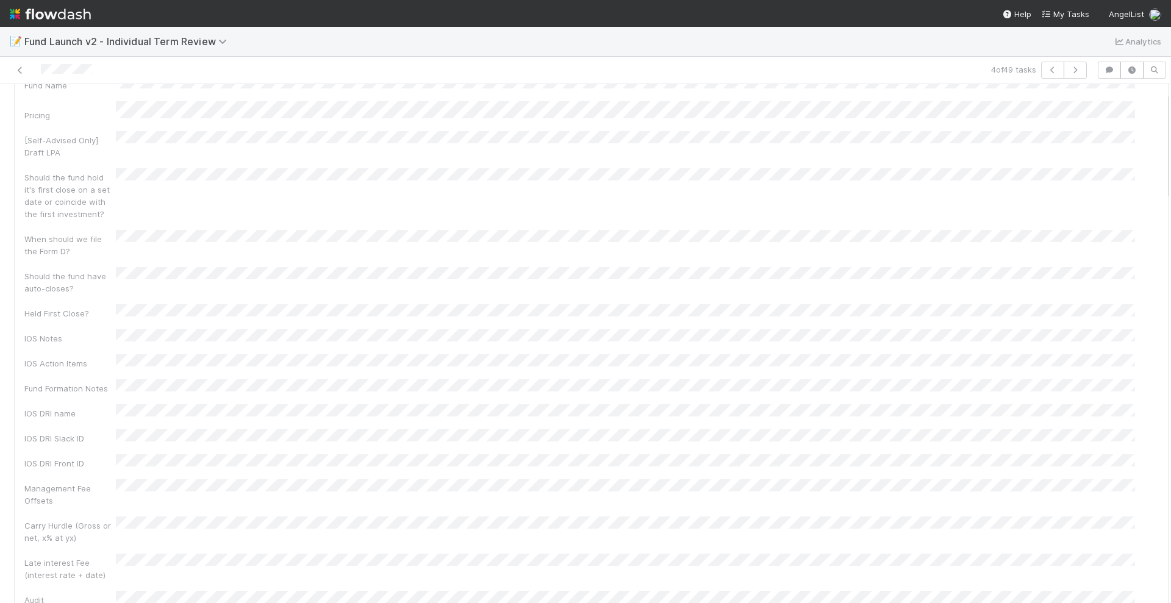
scroll to position [0, 0]
click at [87, 139] on icon at bounding box center [90, 141] width 12 height 8
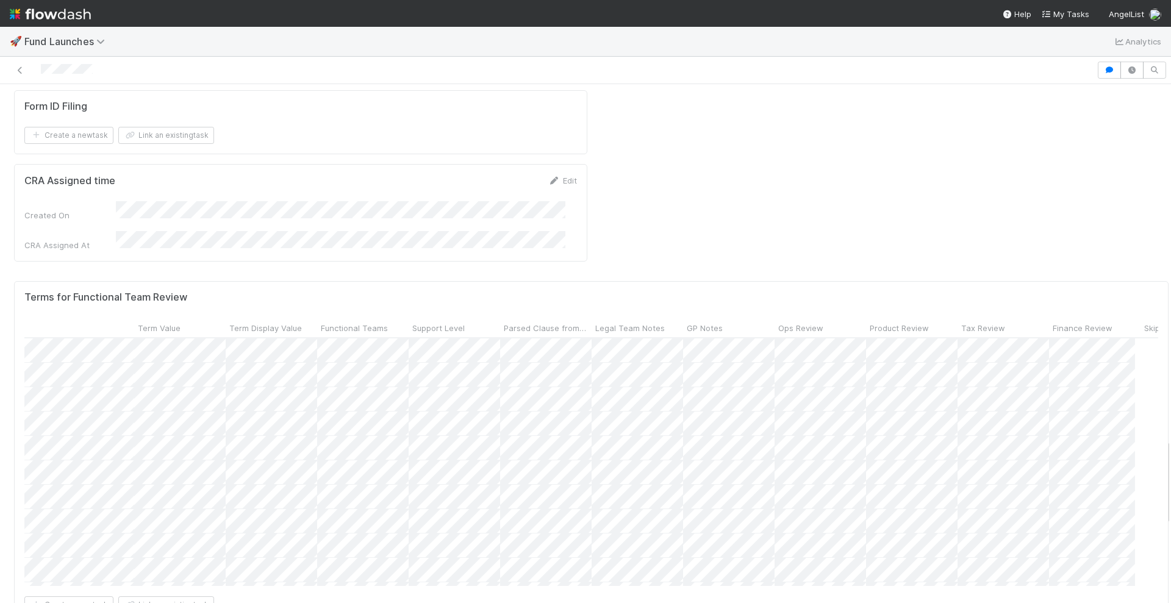
scroll to position [0, 540]
click at [888, 322] on span "Tax Review" at bounding box center [910, 328] width 44 height 12
click at [905, 167] on div "Sort ☐ → ☑" at bounding box center [934, 168] width 139 height 18
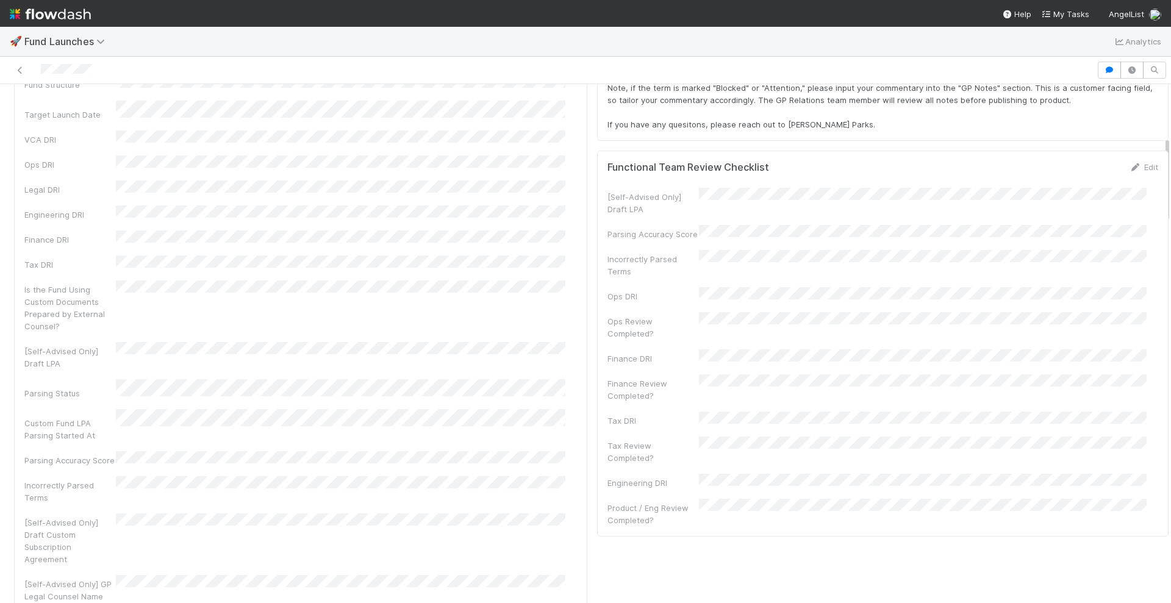
scroll to position [458, 0]
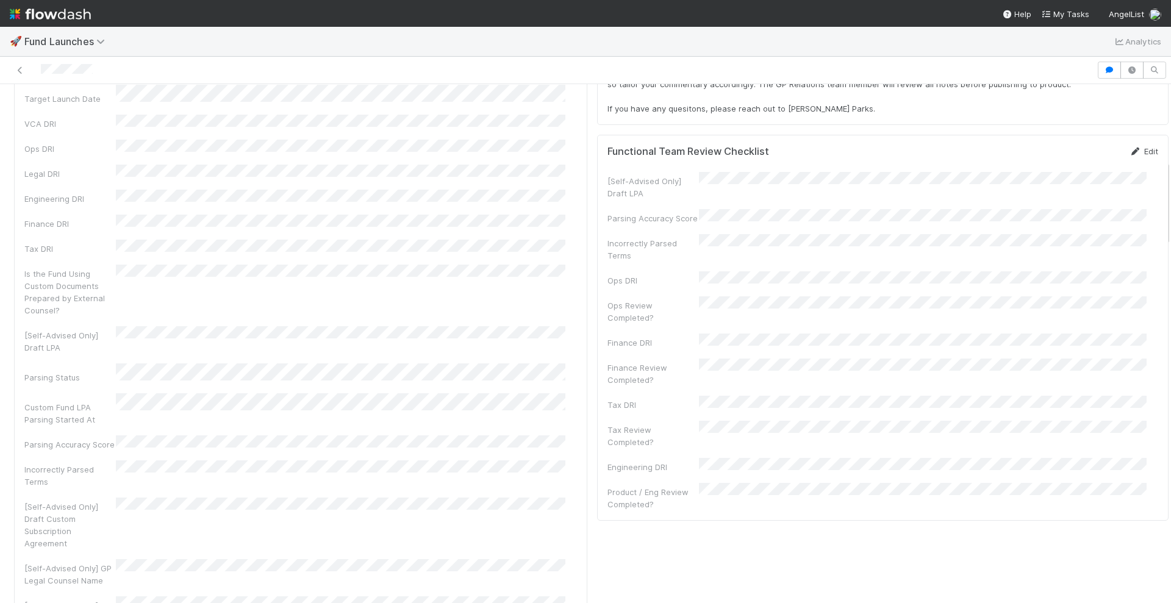
click at [1130, 148] on icon at bounding box center [1136, 152] width 12 height 8
click at [1076, 157] on button "Save" at bounding box center [1093, 155] width 35 height 21
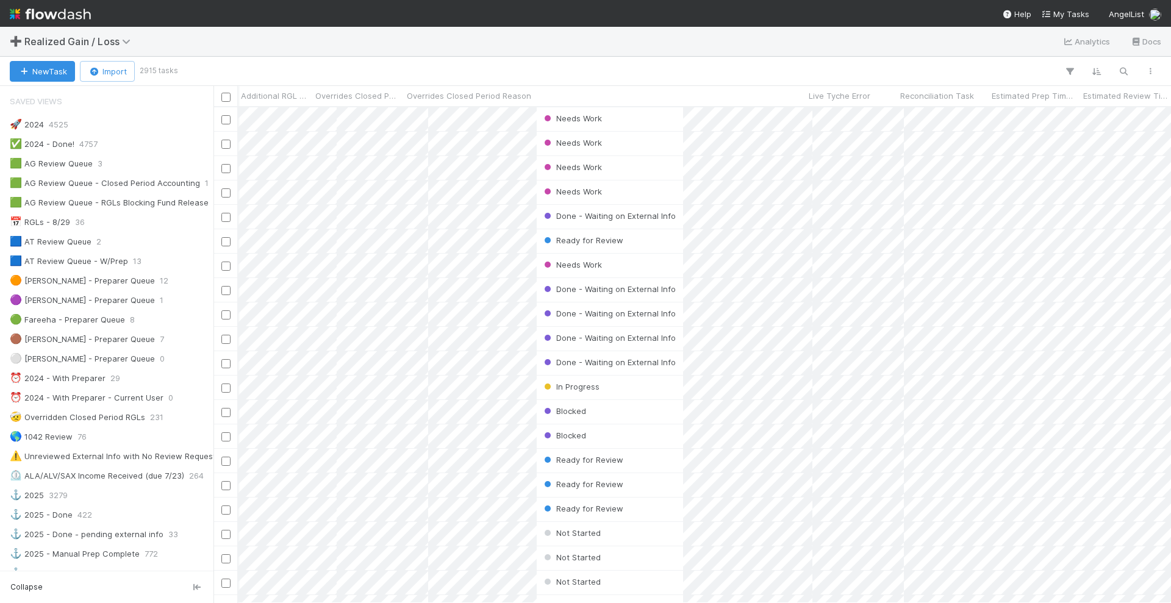
scroll to position [484, 946]
